Goal: Information Seeking & Learning: Learn about a topic

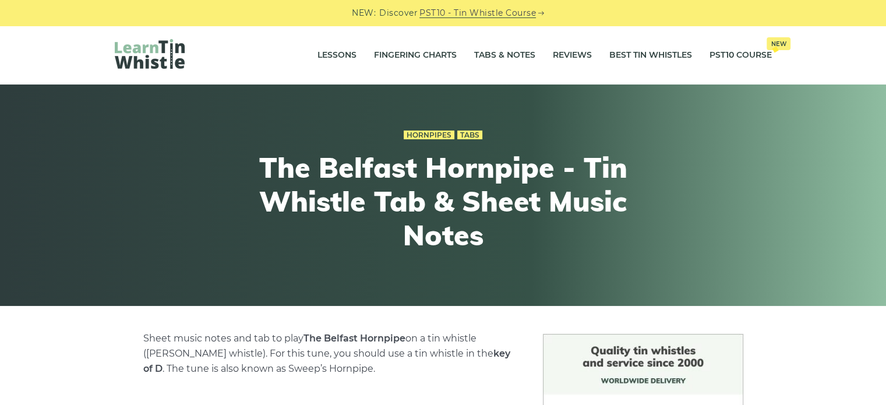
click at [333, 53] on link "Lessons" at bounding box center [337, 55] width 39 height 29
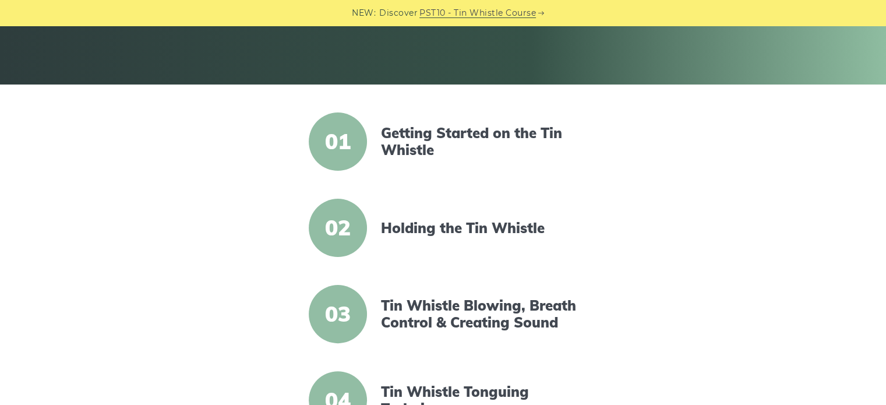
scroll to position [223, 0]
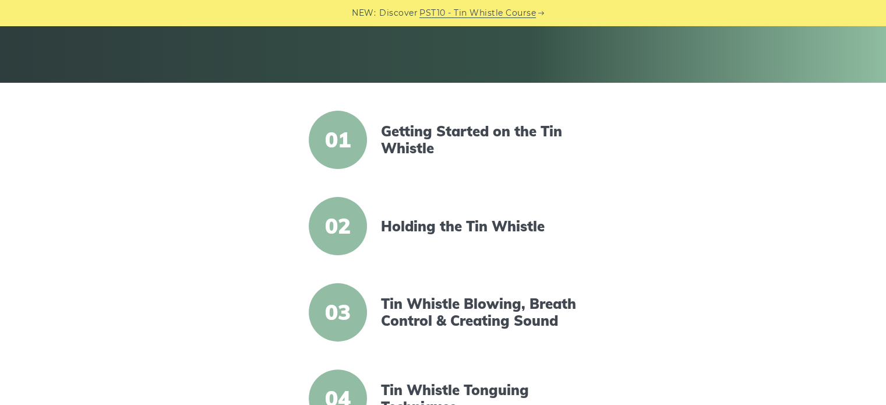
click at [420, 135] on link "Getting Started on the Tin Whistle" at bounding box center [481, 140] width 200 height 34
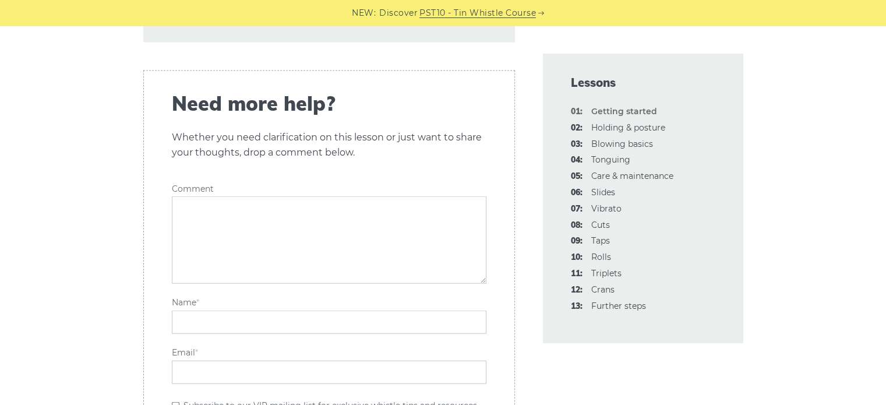
scroll to position [2706, 0]
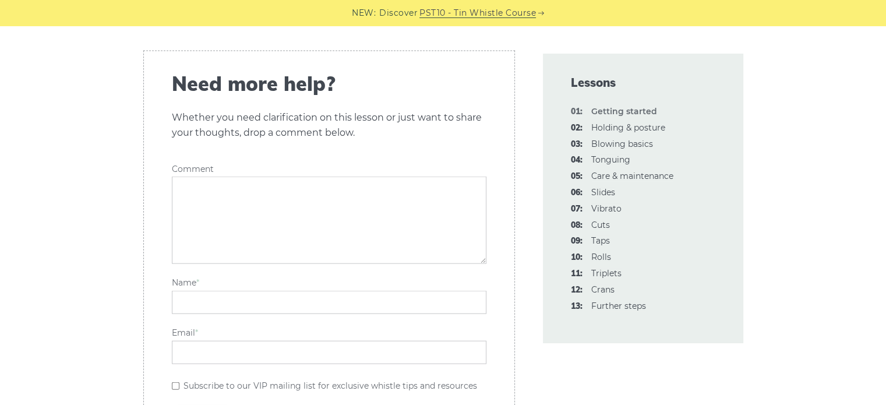
click at [632, 130] on link "02: Holding & posture" at bounding box center [629, 127] width 74 height 10
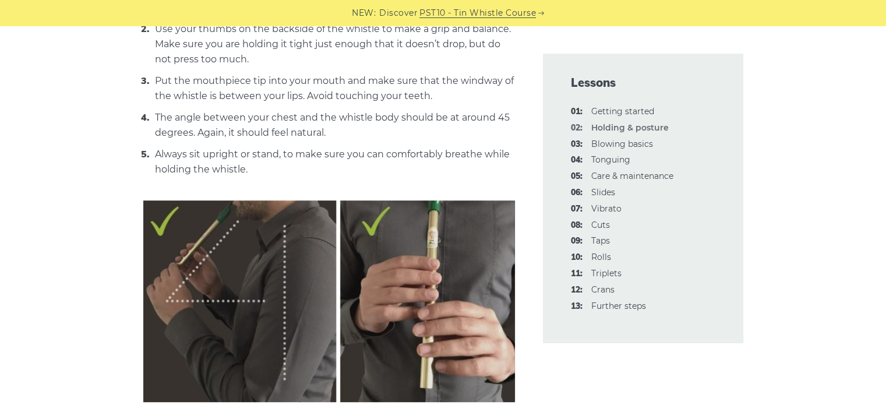
scroll to position [571, 0]
click at [621, 146] on link "03: Blowing basics" at bounding box center [623, 144] width 62 height 10
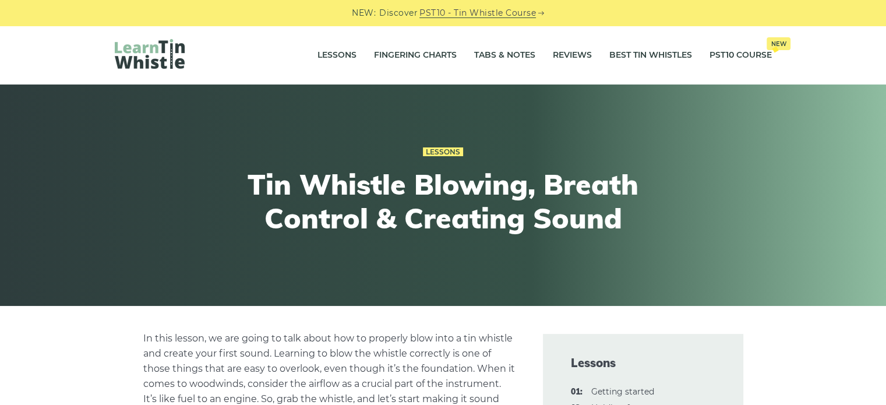
click at [494, 51] on link "Tabs & Notes" at bounding box center [504, 55] width 61 height 29
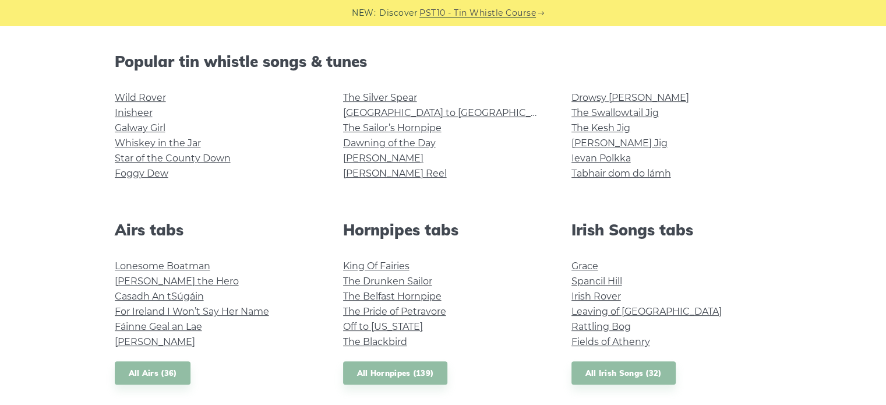
scroll to position [279, 0]
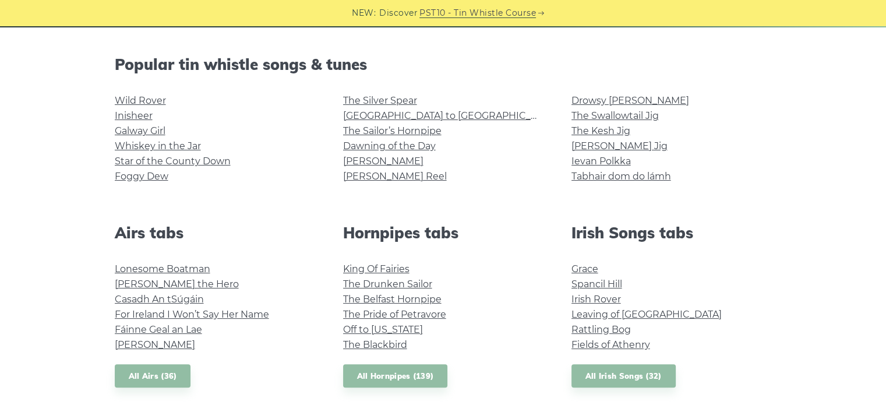
click at [155, 100] on link "Wild Rover" at bounding box center [140, 100] width 51 height 11
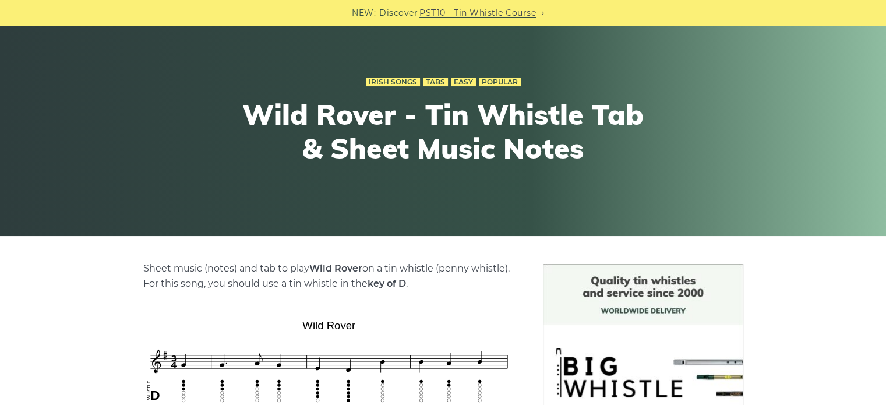
scroll to position [69, 0]
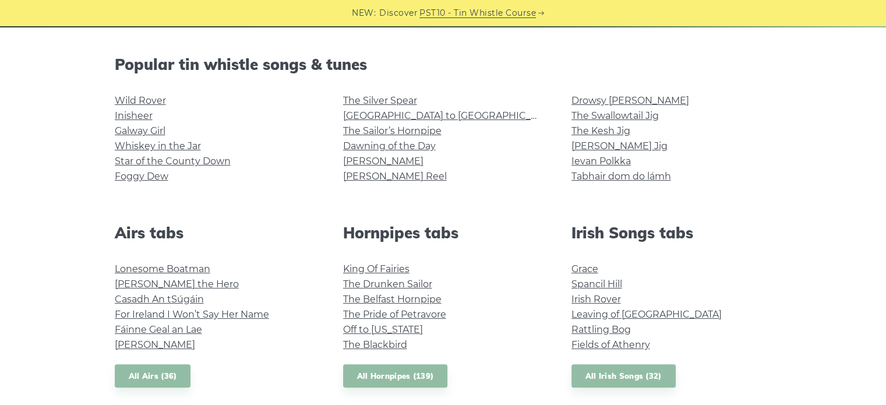
click at [120, 115] on link "Inisheer" at bounding box center [134, 115] width 38 height 11
click at [126, 130] on link "Galway Girl" at bounding box center [140, 130] width 51 height 11
click at [136, 147] on link "Whiskey in the Jar" at bounding box center [158, 145] width 86 height 11
click at [159, 160] on link "Star of the County Down" at bounding box center [173, 161] width 116 height 11
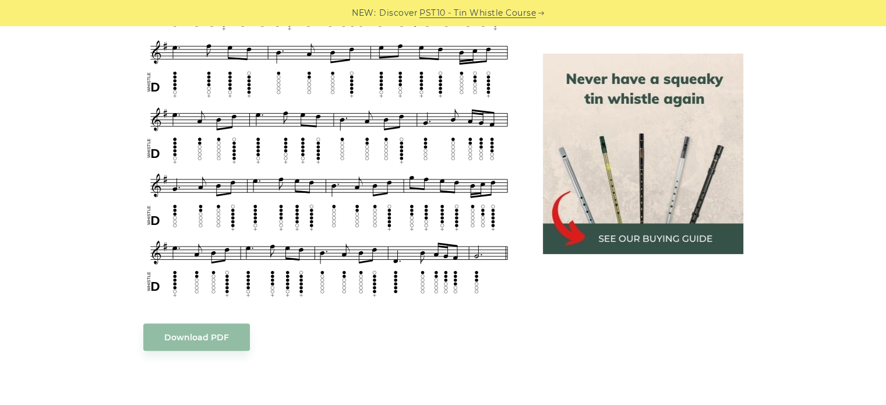
scroll to position [530, 0]
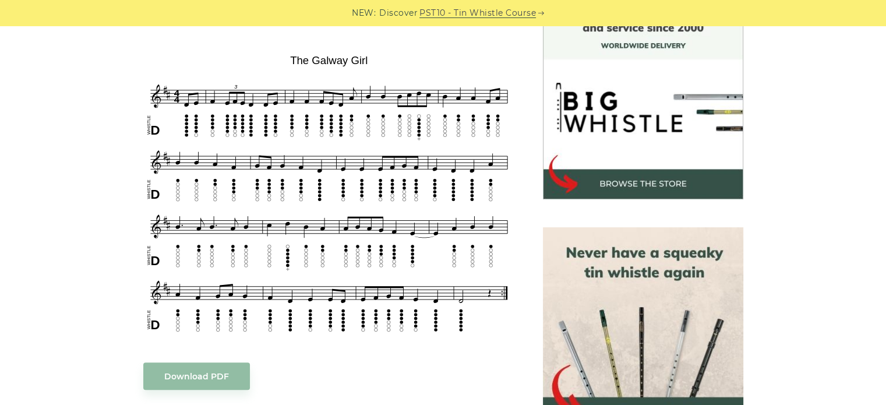
scroll to position [336, 0]
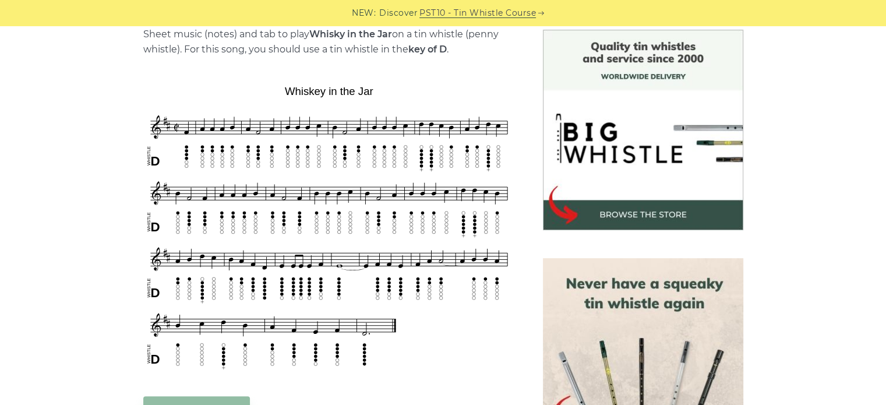
scroll to position [330, 0]
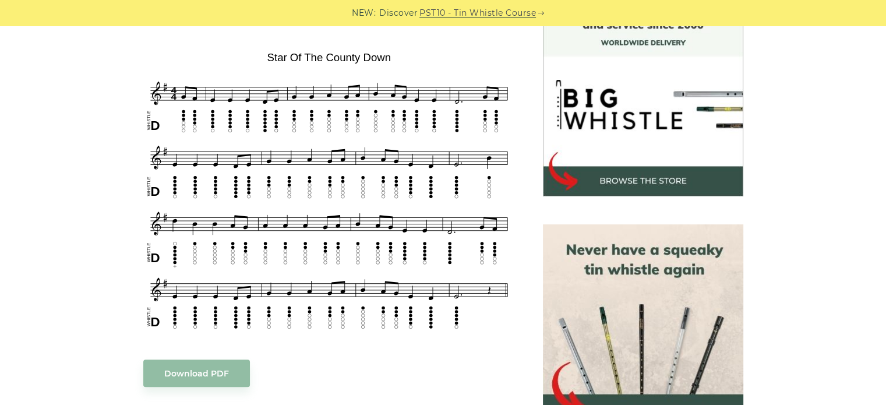
scroll to position [331, 0]
